Goal: Find specific page/section: Find specific page/section

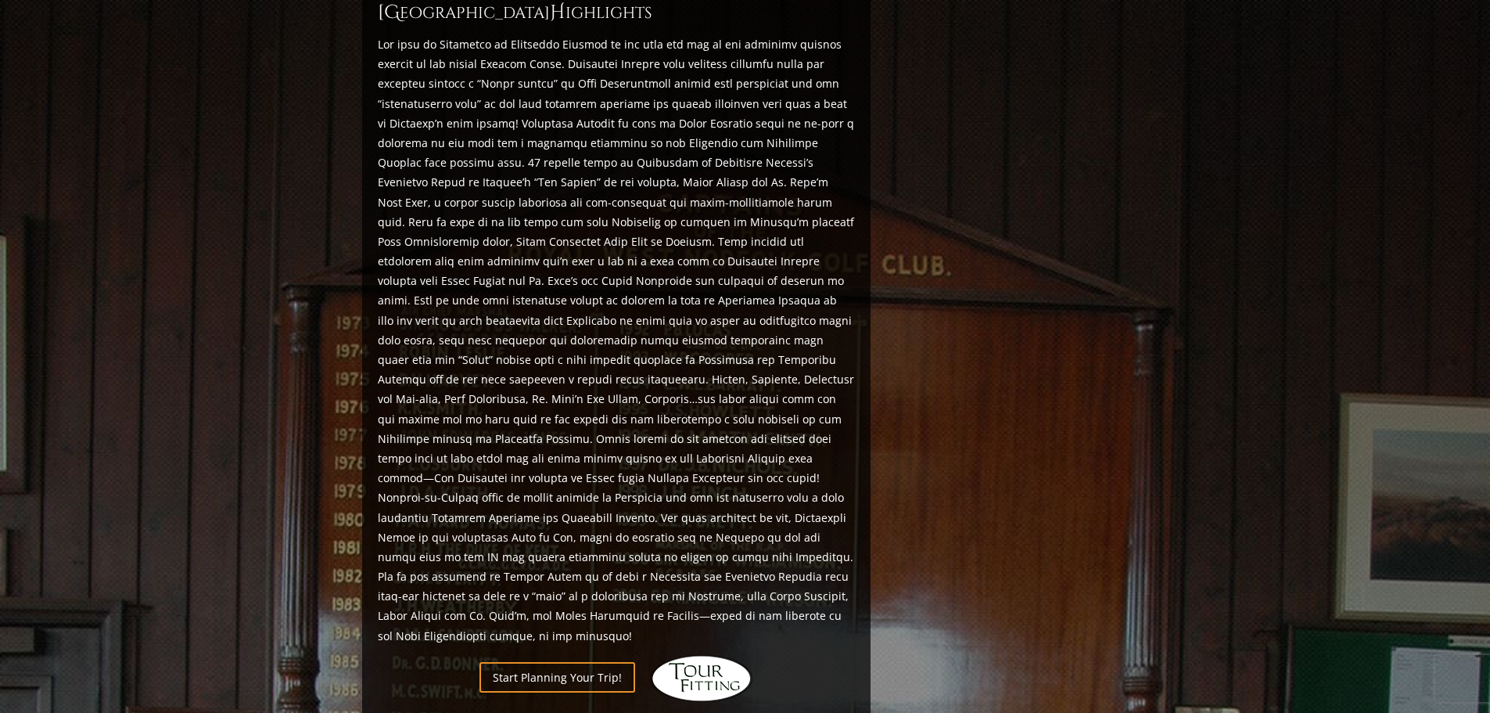
scroll to position [945, 0]
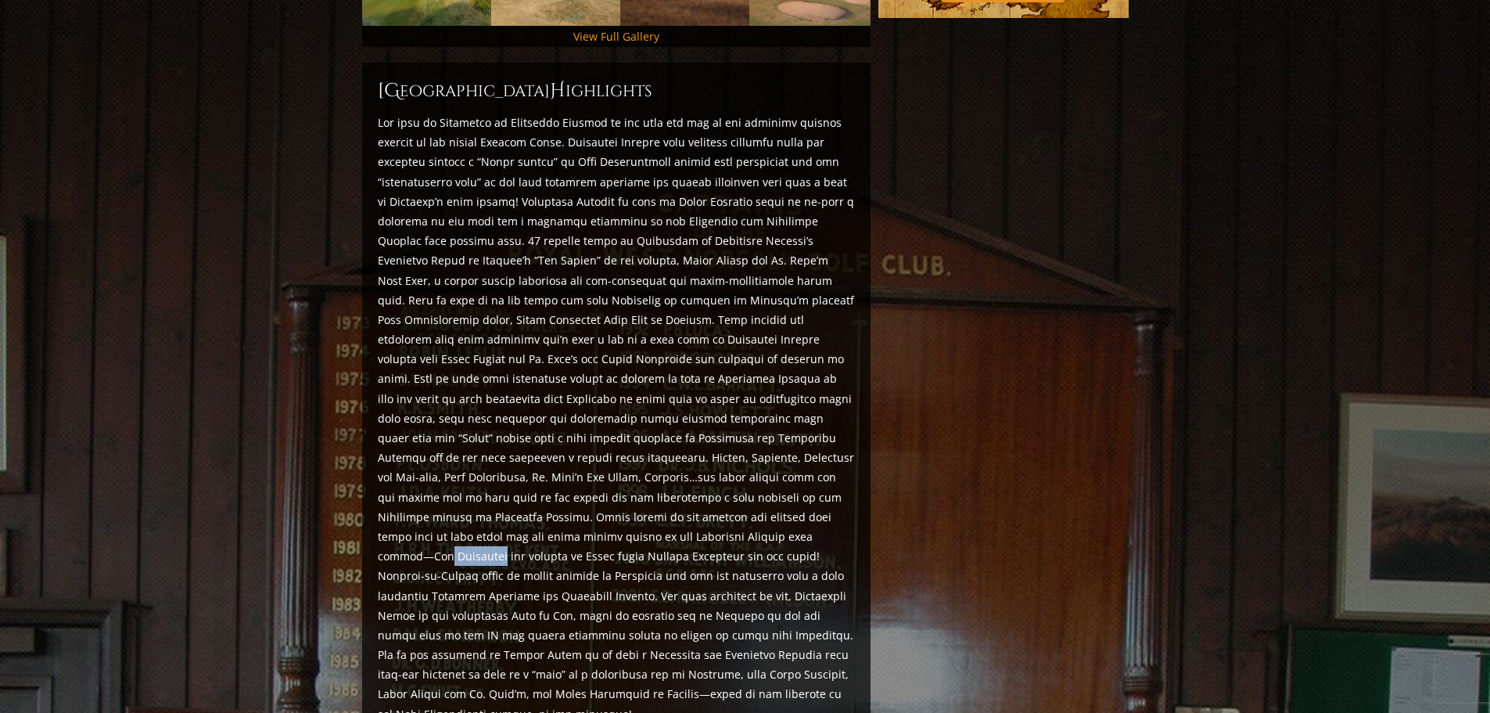
drag, startPoint x: 771, startPoint y: 495, endPoint x: 824, endPoint y: 490, distance: 52.7
click at [824, 490] on p at bounding box center [616, 418] width 477 height 611
copy p "Alwoodley"
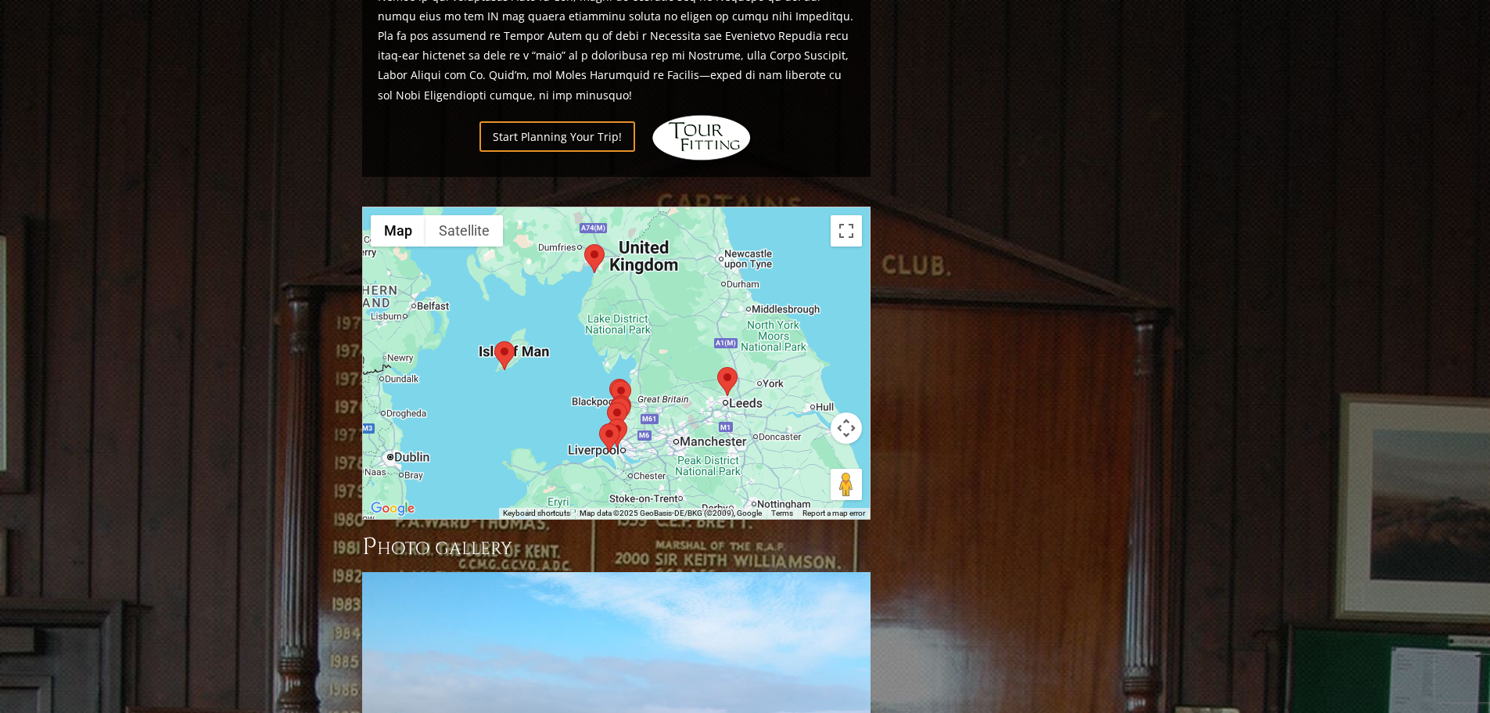
scroll to position [1571, 0]
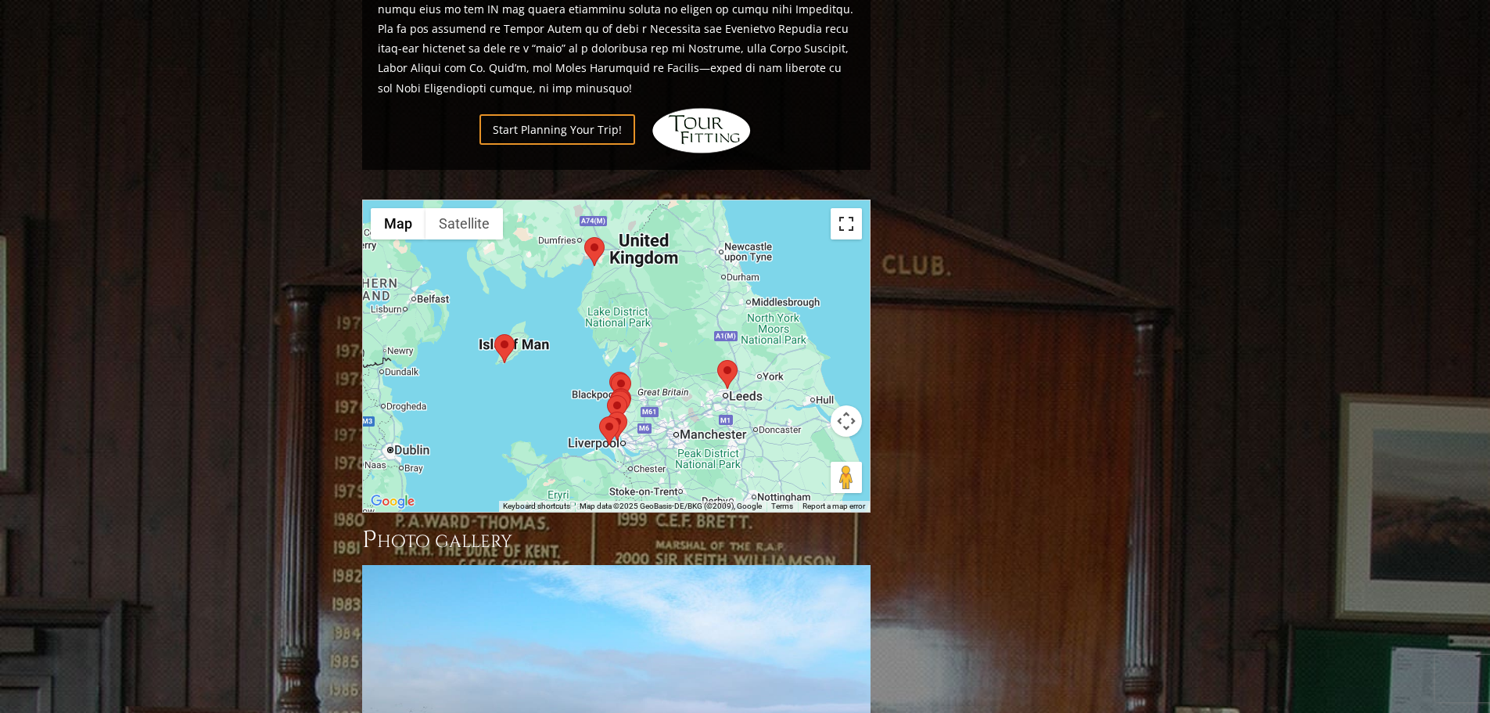
click at [853, 208] on button "Toggle fullscreen view" at bounding box center [846, 223] width 31 height 31
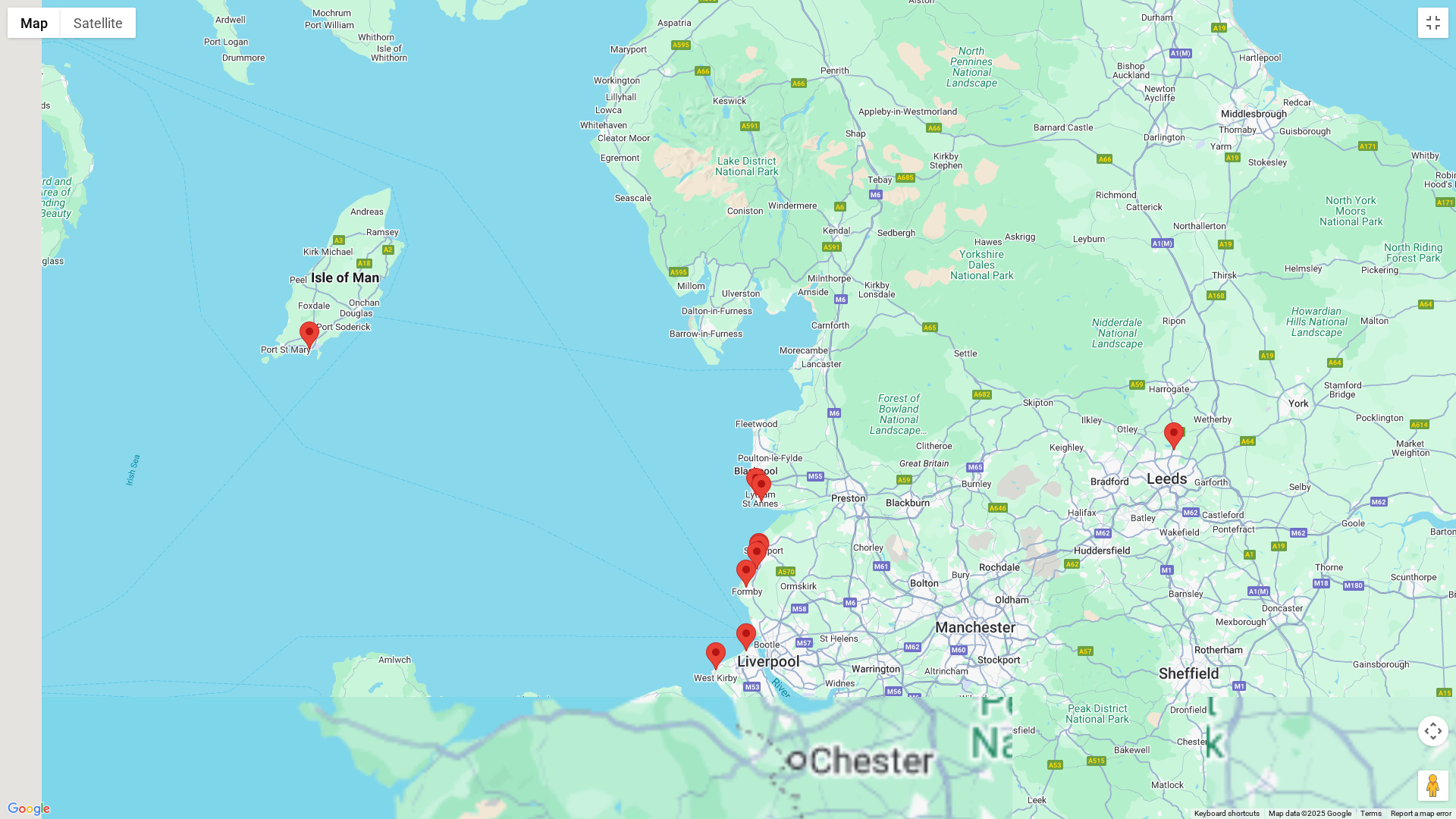
drag, startPoint x: 716, startPoint y: 468, endPoint x: 761, endPoint y: 329, distance: 146.1
click at [761, 329] on div at bounding box center [728, 409] width 1456 height 819
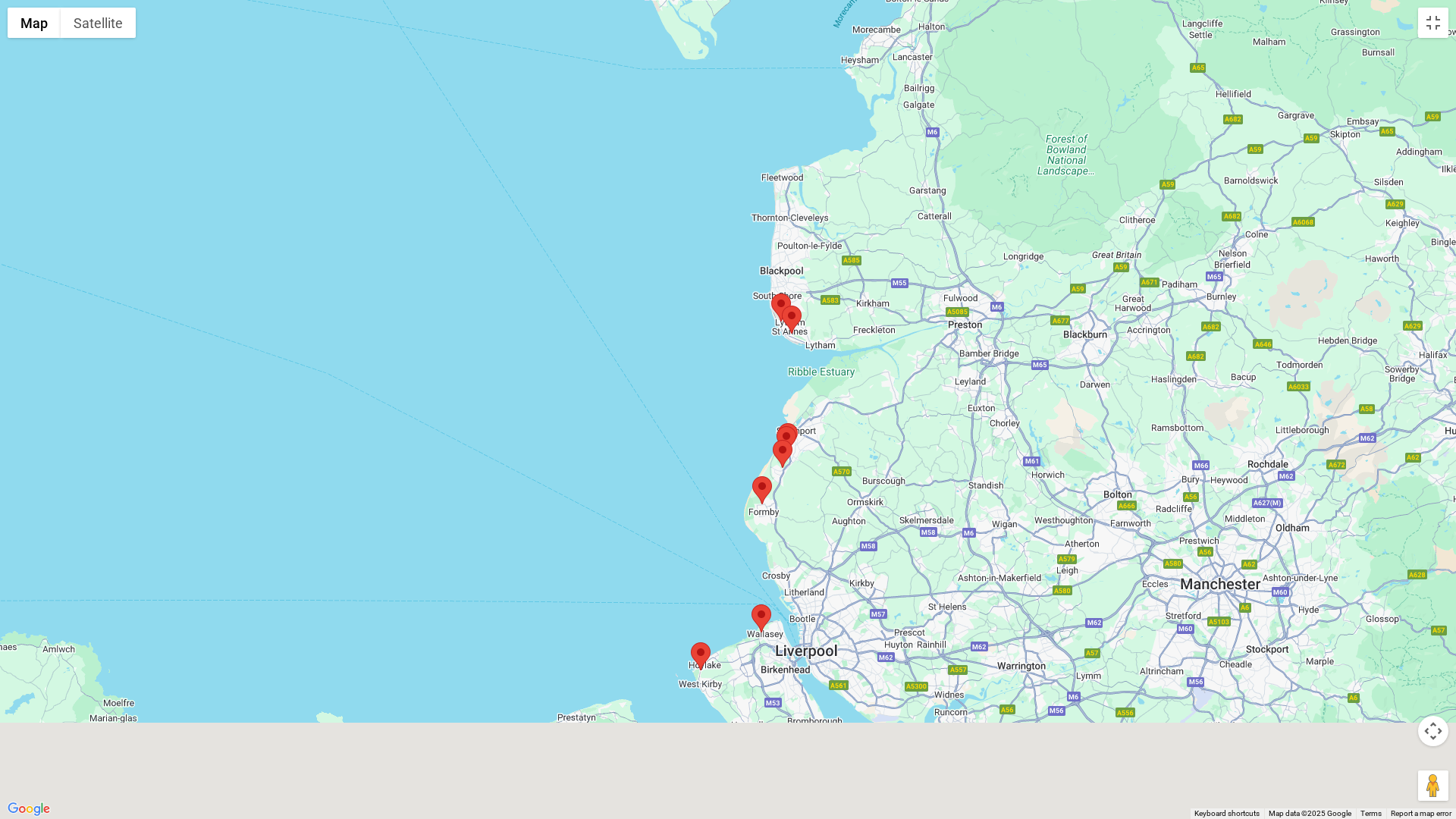
drag, startPoint x: 730, startPoint y: 470, endPoint x: 716, endPoint y: 216, distance: 254.4
click at [728, 212] on div at bounding box center [728, 409] width 1456 height 819
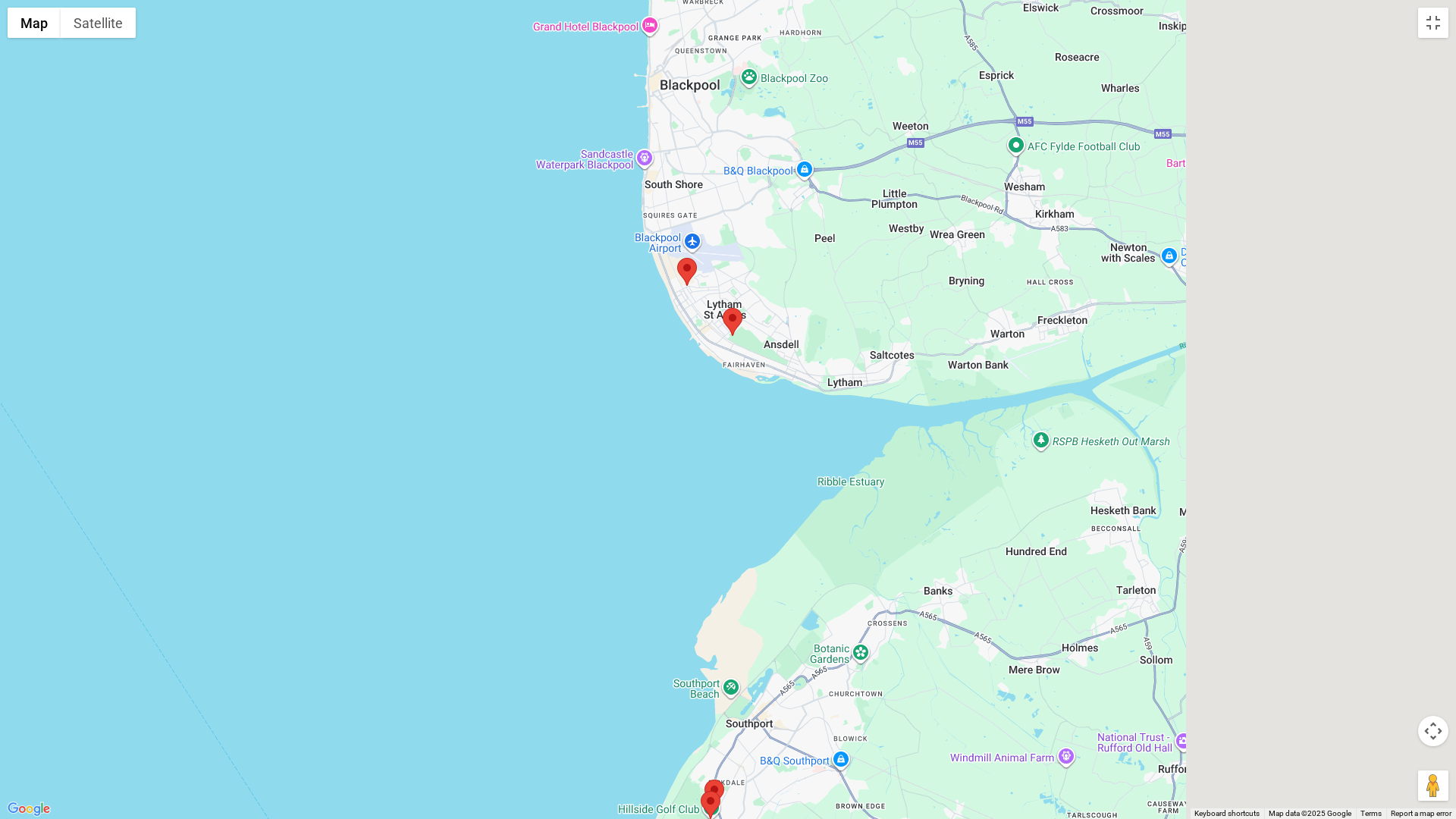
drag, startPoint x: 822, startPoint y: 333, endPoint x: 384, endPoint y: 327, distance: 438.0
click at [386, 327] on div at bounding box center [728, 409] width 1456 height 819
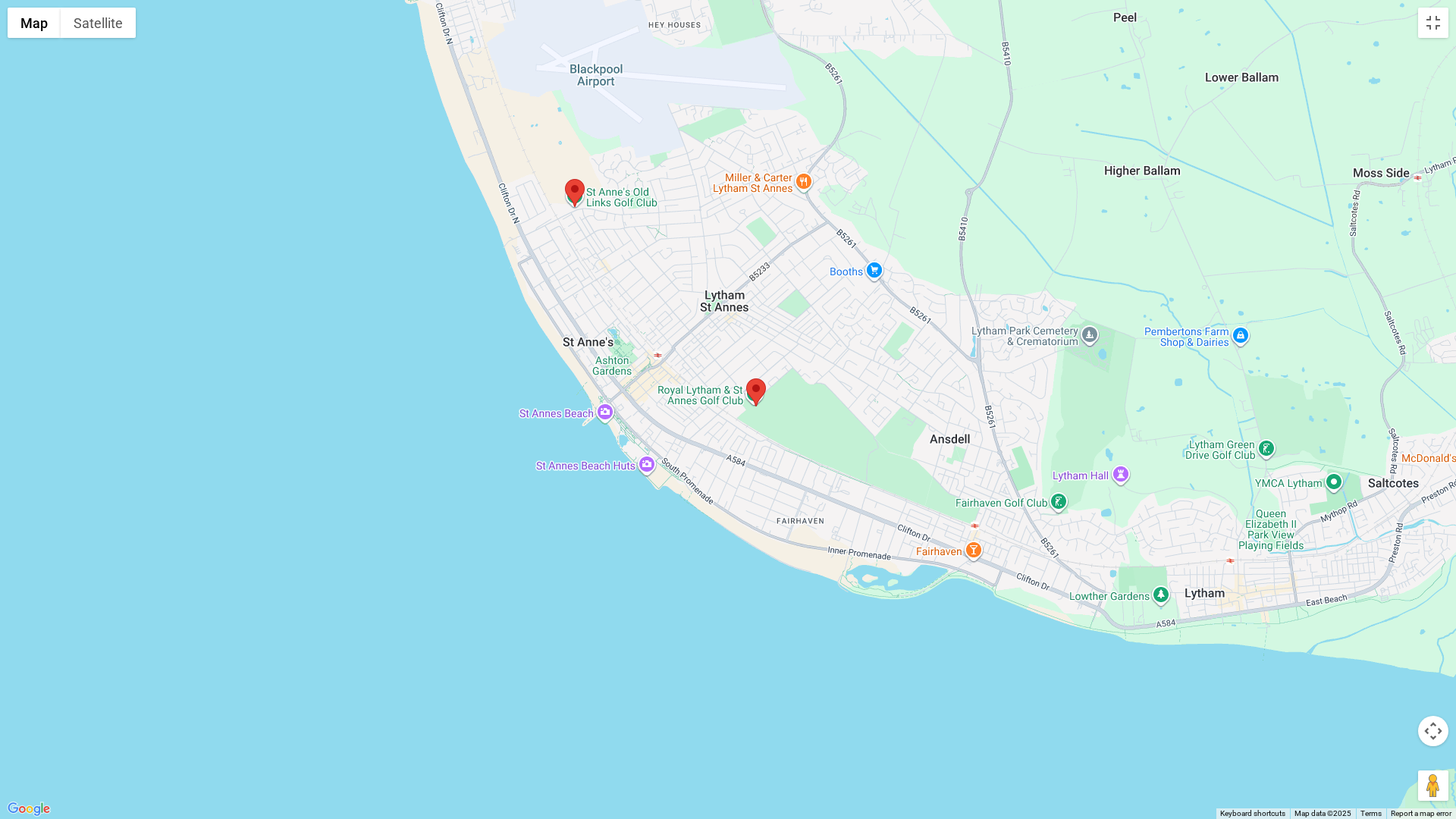
drag, startPoint x: 719, startPoint y: 311, endPoint x: 451, endPoint y: 283, distance: 269.5
click at [451, 283] on div at bounding box center [728, 409] width 1456 height 819
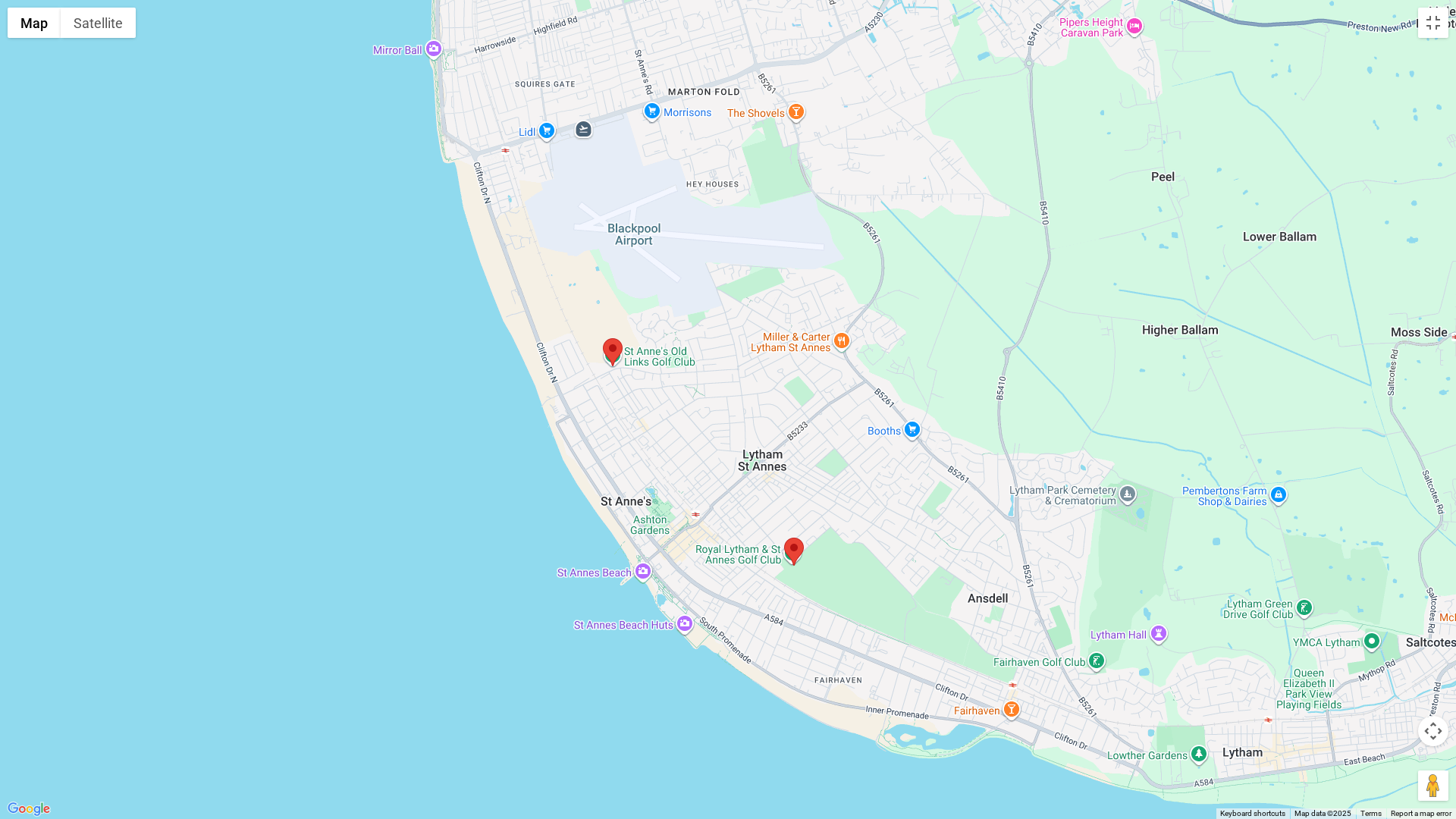
drag, startPoint x: 486, startPoint y: 235, endPoint x: 508, endPoint y: 444, distance: 210.2
click at [508, 444] on div at bounding box center [728, 409] width 1456 height 819
